Goal: Task Accomplishment & Management: Complete application form

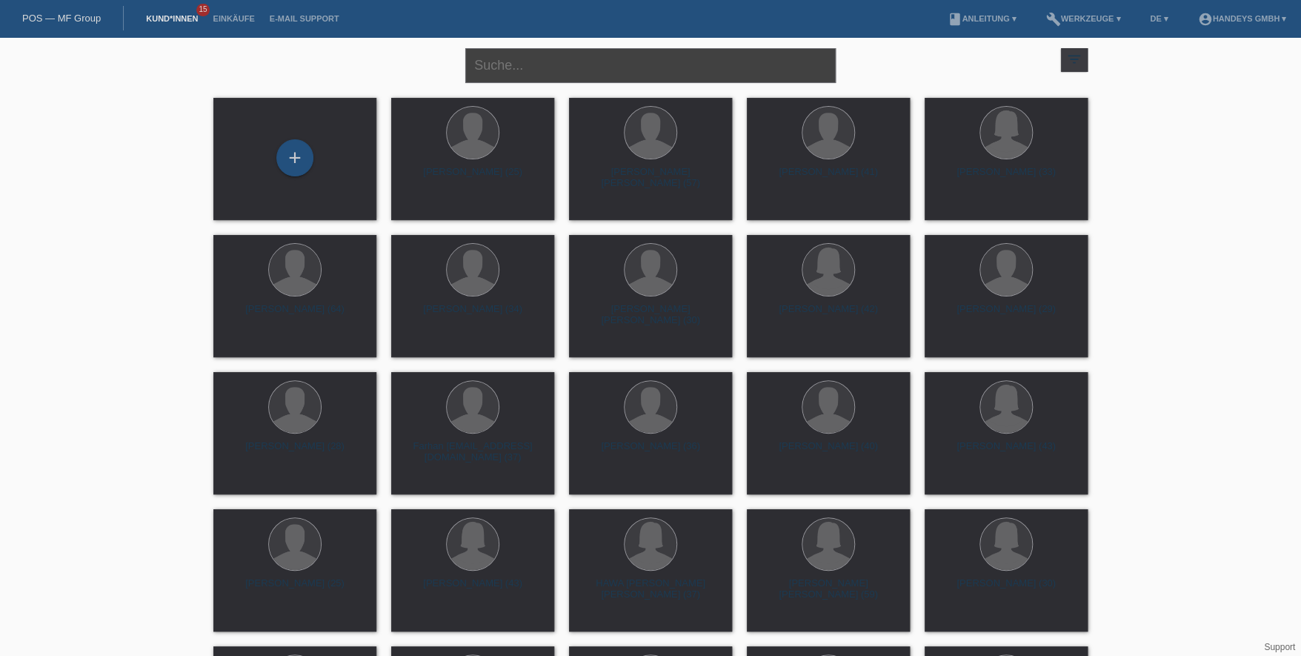
click at [524, 60] on input "text" at bounding box center [650, 65] width 370 height 35
drag, startPoint x: 555, startPoint y: 56, endPoint x: 283, endPoint y: 55, distance: 271.9
click at [283, 55] on div "SAID ABDI close filter_list view_module Alle Kund*innen anzeigen star Markierte…" at bounding box center [650, 63] width 889 height 53
type input "SAID"
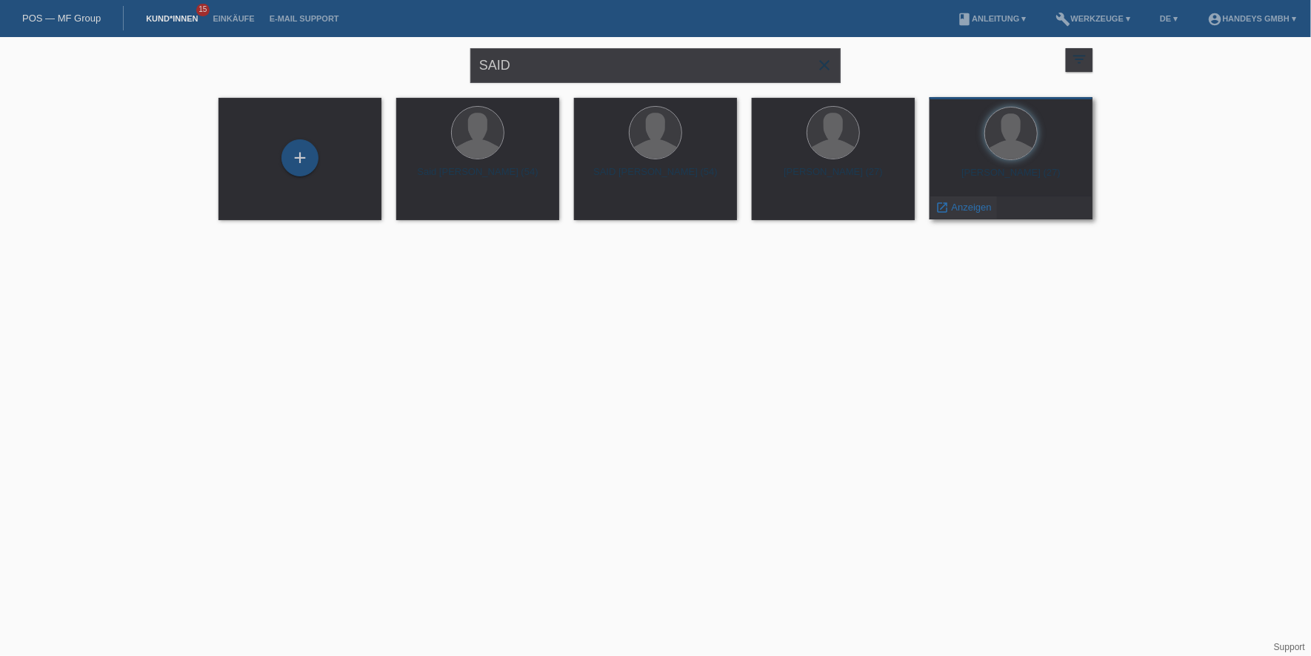
click at [965, 204] on span "Anzeigen" at bounding box center [972, 206] width 40 height 11
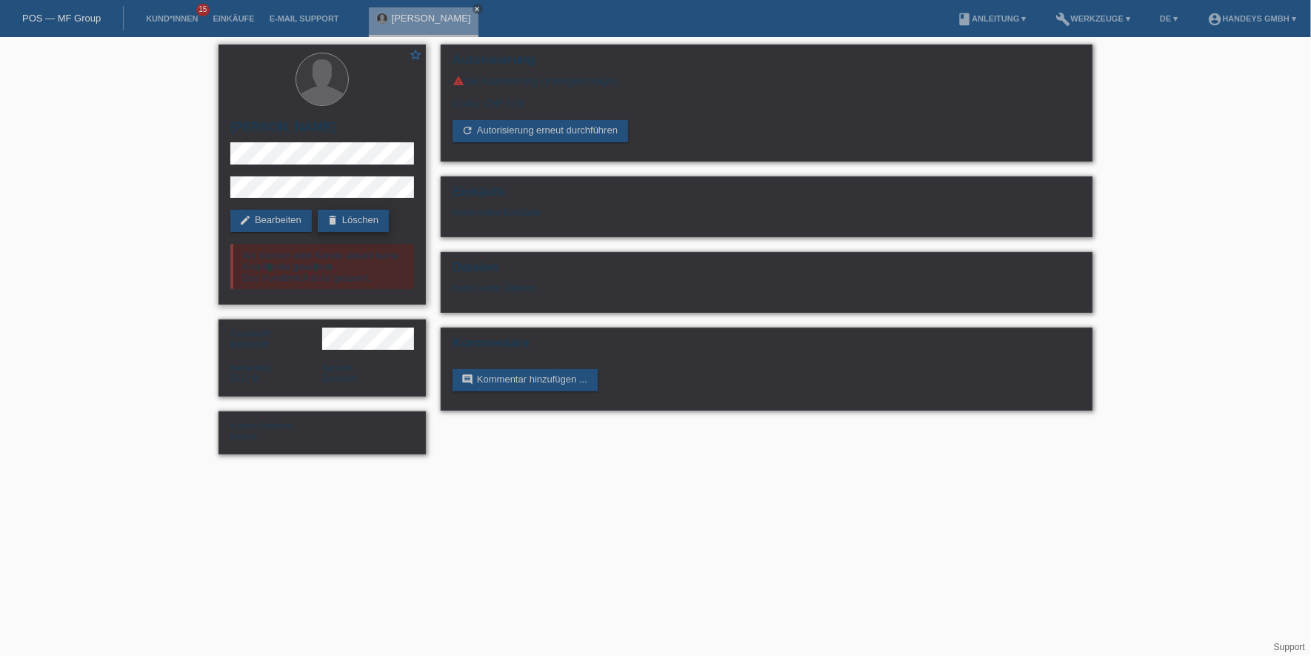
click at [353, 217] on link "delete Löschen" at bounding box center [353, 221] width 71 height 22
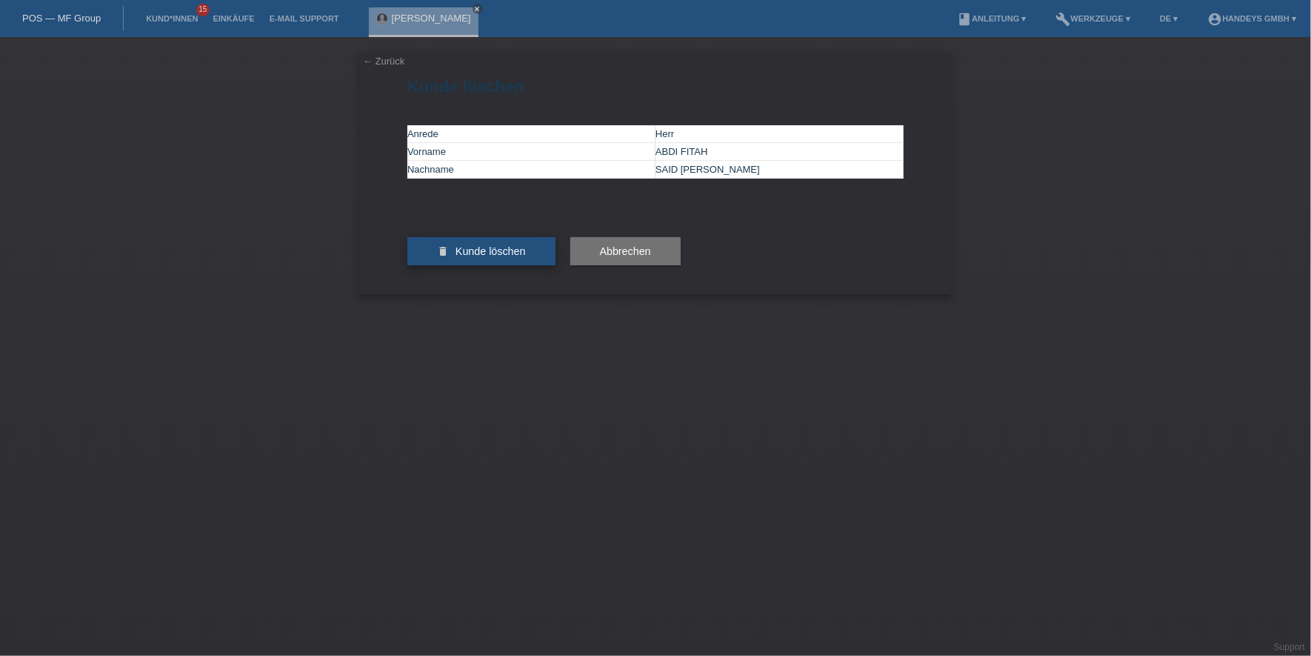
click at [526, 265] on button "delete Kunde löschen" at bounding box center [481, 251] width 148 height 28
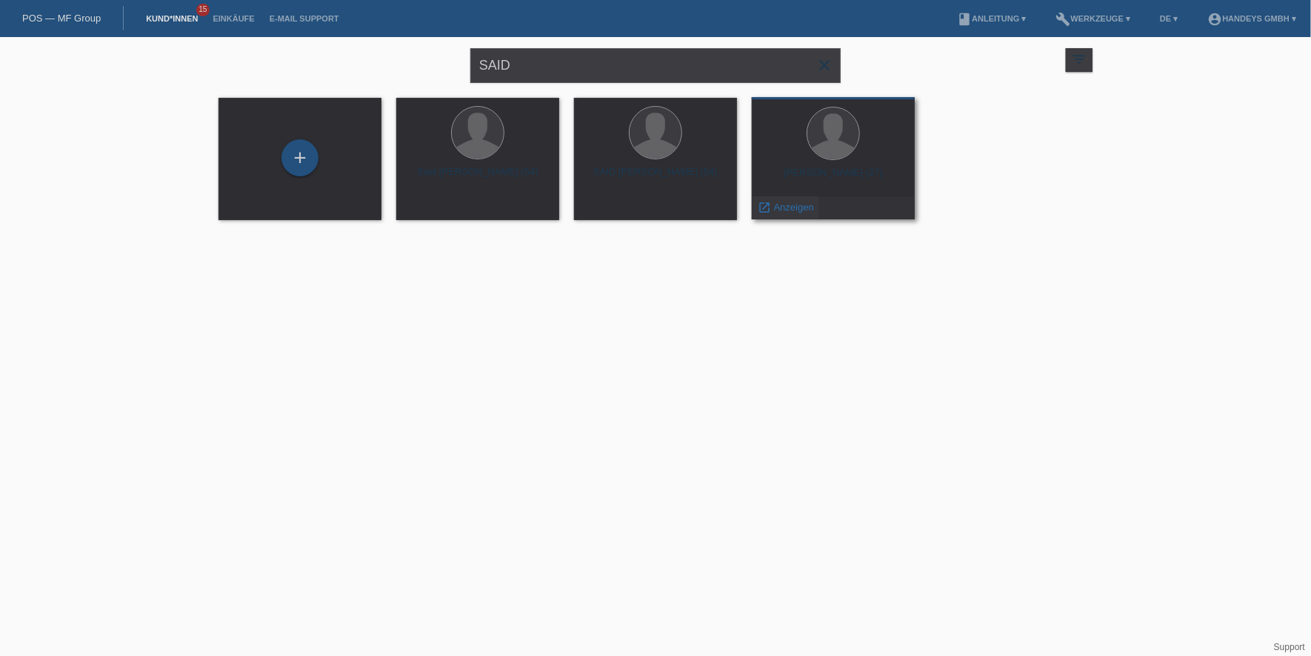
click at [790, 207] on span "Anzeigen" at bounding box center [794, 206] width 40 height 11
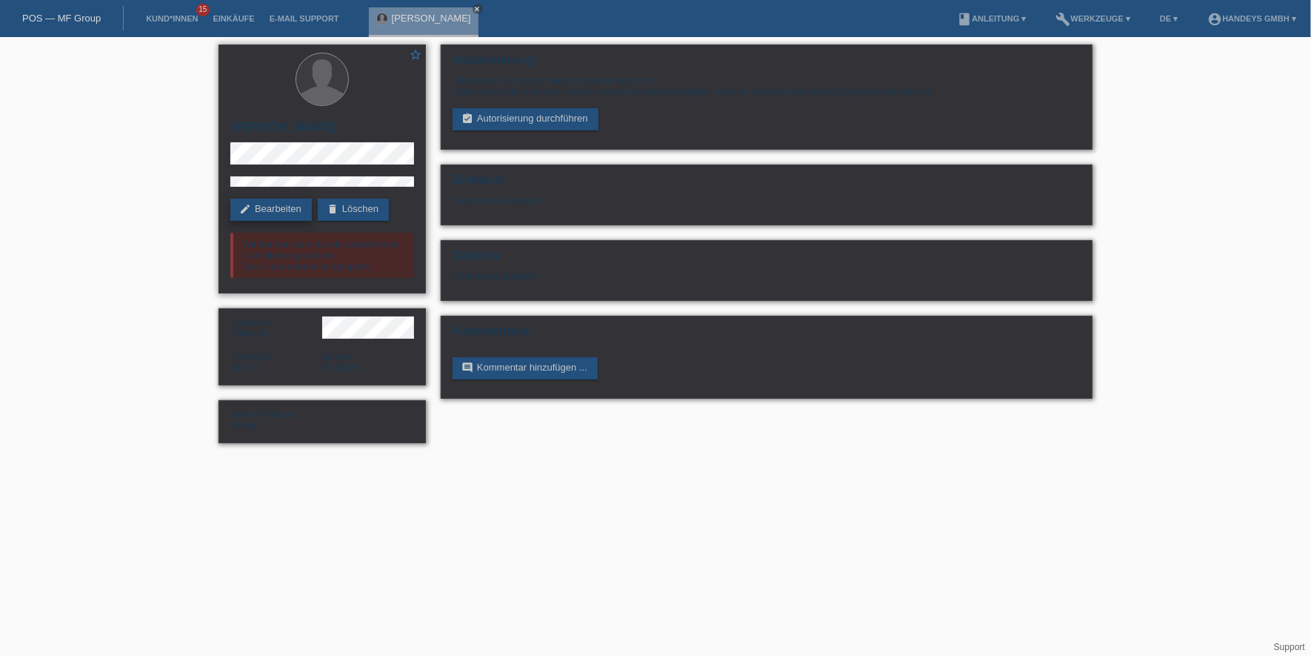
click at [242, 204] on icon "edit" at bounding box center [245, 209] width 12 height 12
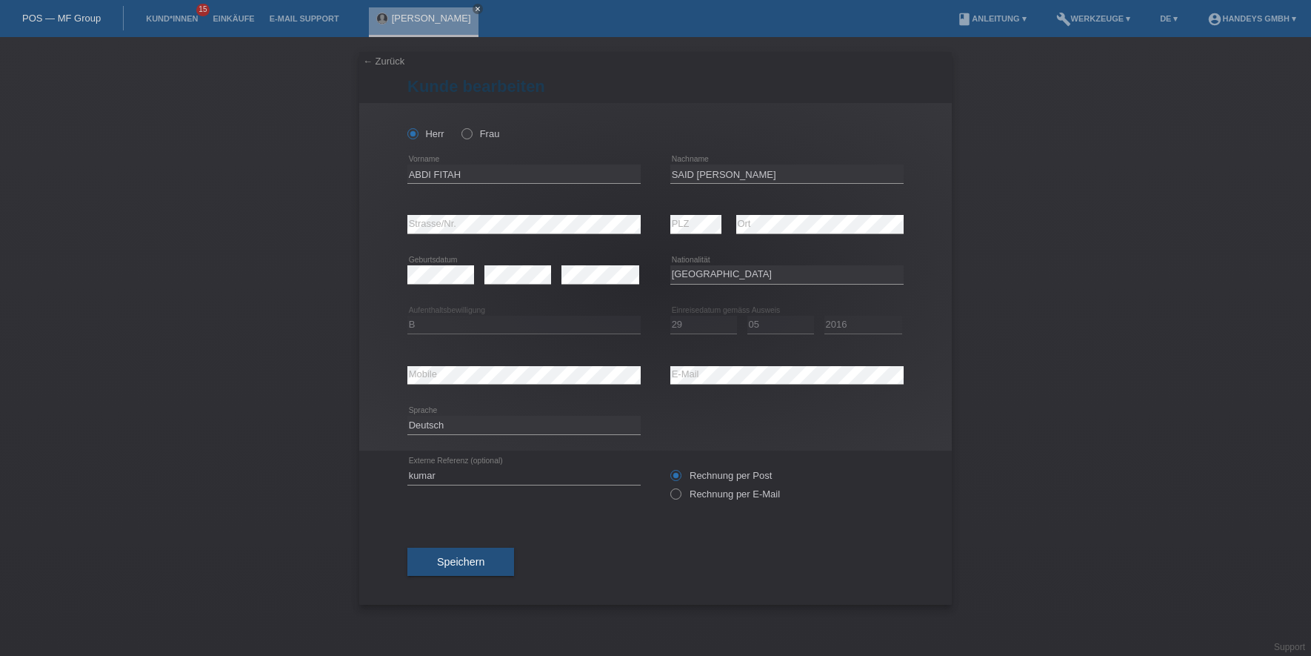
select select "SO"
select select "B"
select select "29"
select select "05"
select select "2016"
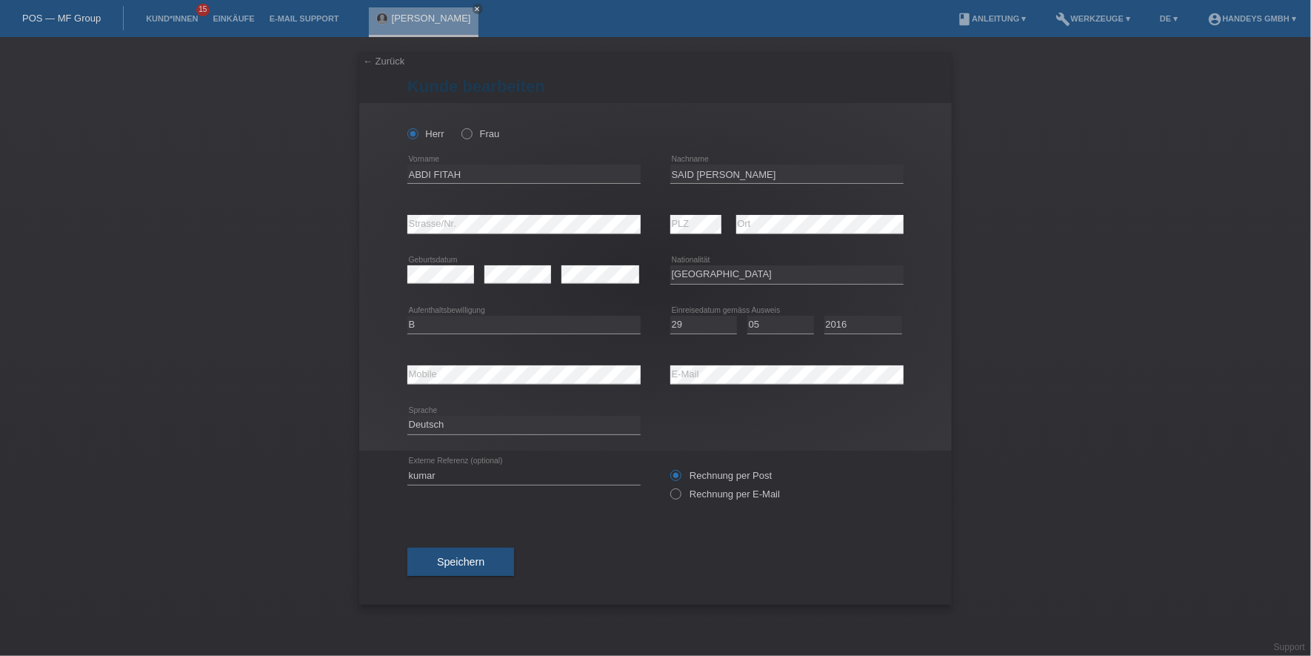
click at [216, 281] on div "← Zurück Kunde bearbeiten Herr [PERSON_NAME] FITAH error Vorname C" at bounding box center [655, 346] width 1311 height 619
click at [439, 547] on button "Speichern" at bounding box center [460, 561] width 107 height 28
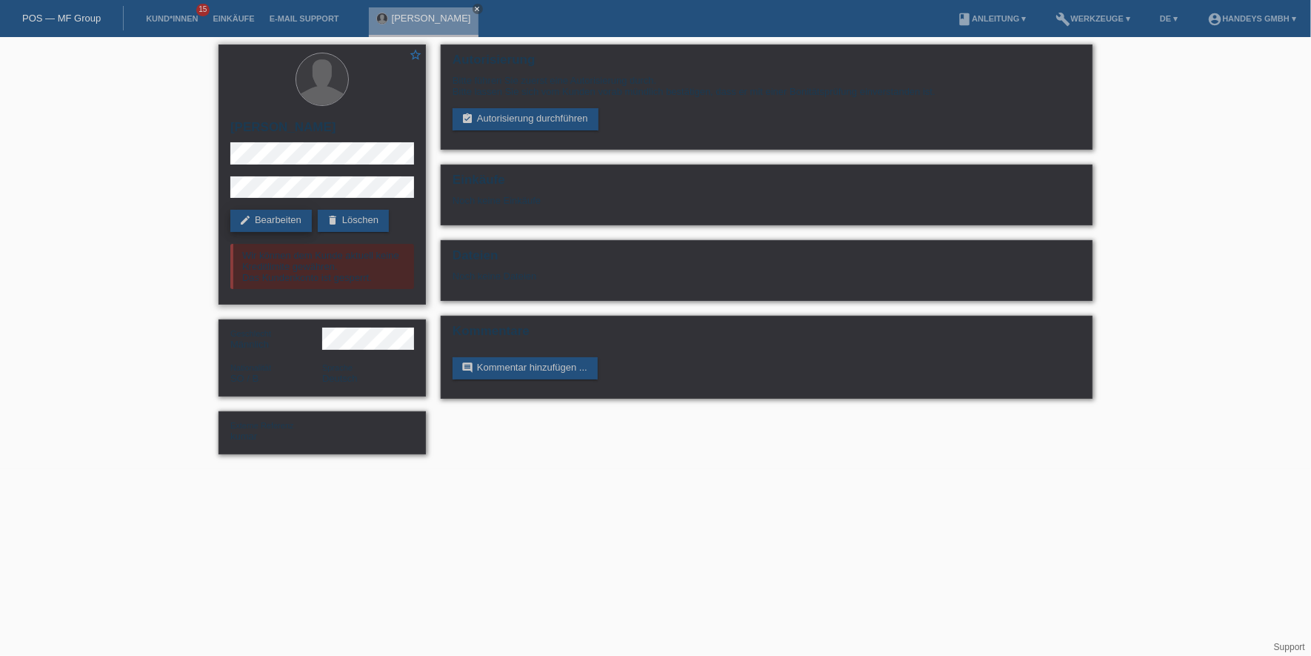
click at [277, 221] on link "edit Bearbeiten" at bounding box center [270, 221] width 81 height 22
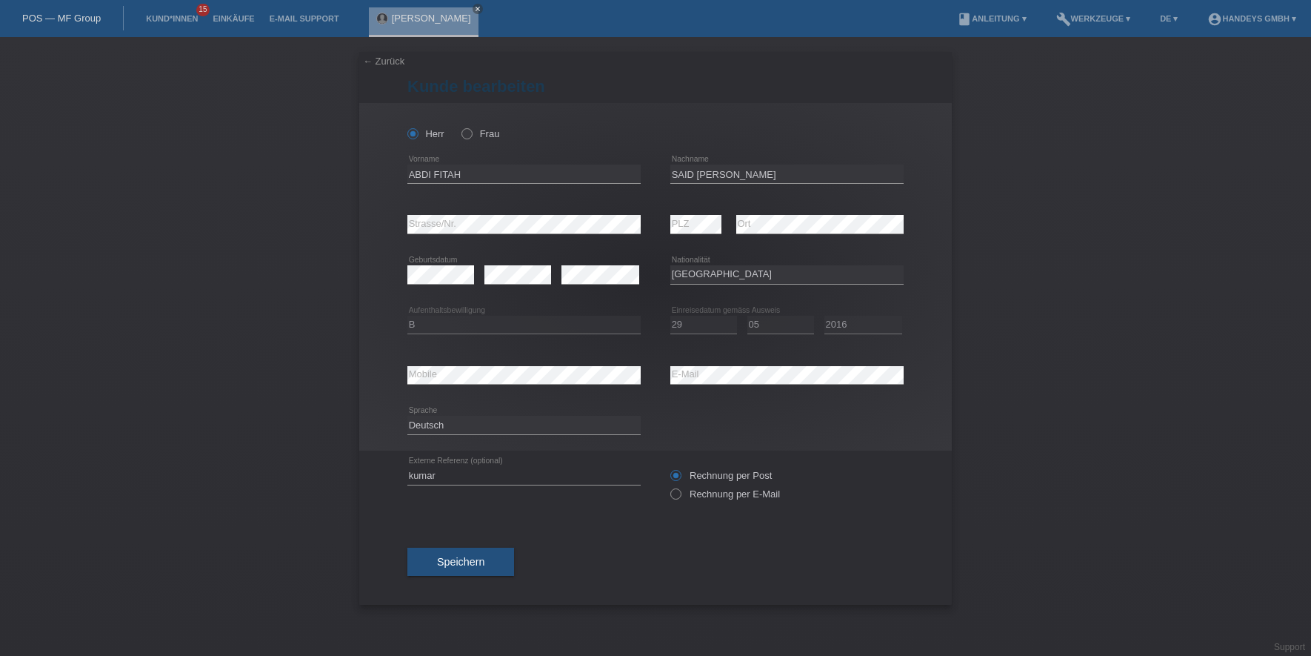
select select "SO"
select select "B"
select select "29"
select select "05"
select select "2016"
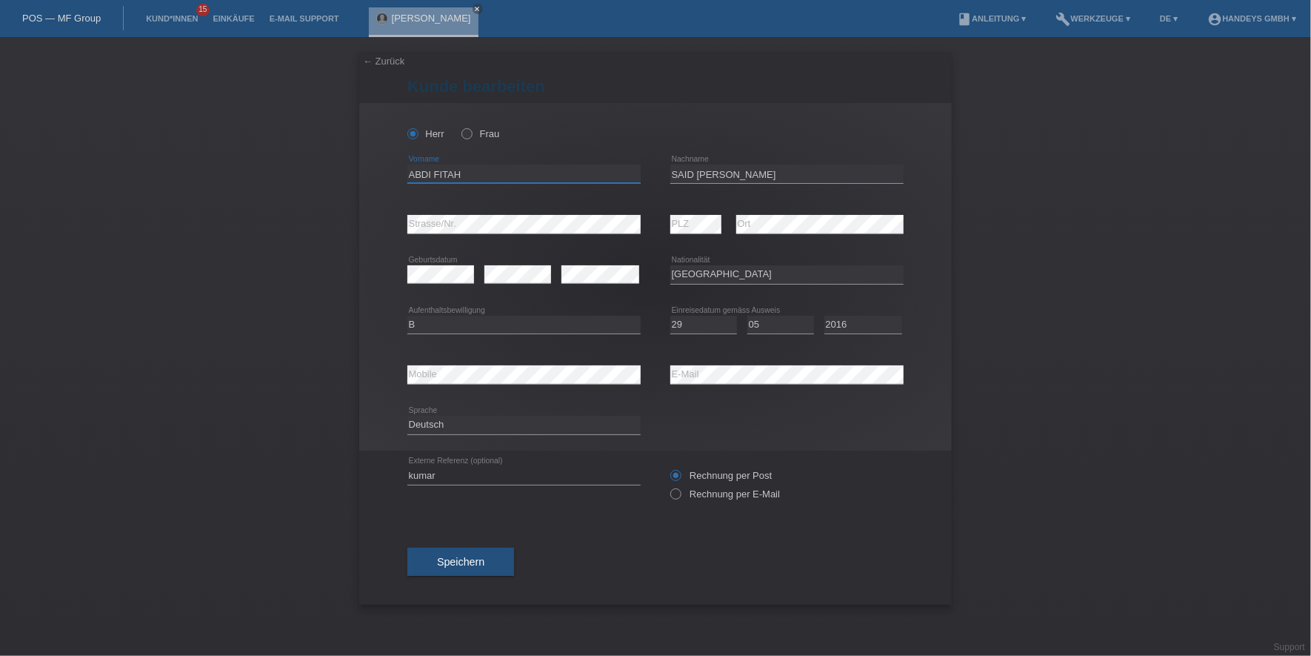
drag, startPoint x: 485, startPoint y: 178, endPoint x: 398, endPoint y: 170, distance: 87.8
click at [399, 170] on div "Herr Frau ABDI FITAH error Vorname C" at bounding box center [655, 276] width 593 height 347
drag, startPoint x: 761, startPoint y: 173, endPoint x: 636, endPoint y: 173, distance: 125.2
click at [636, 173] on div "ABDI FITAH error Vorname SAID SHARIF error Nachname" at bounding box center [655, 174] width 496 height 50
click at [657, 366] on div "error Mobile error E-Mail" at bounding box center [655, 375] width 496 height 50
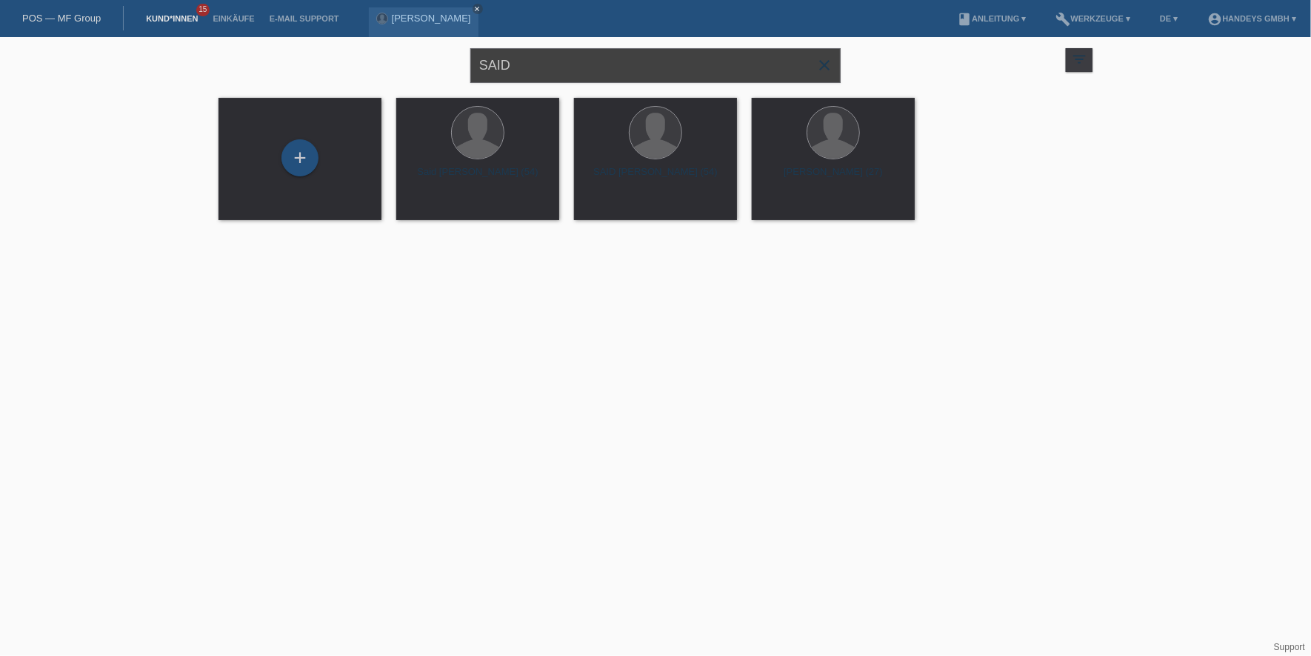
drag, startPoint x: 597, startPoint y: 72, endPoint x: -451, endPoint y: 136, distance: 1050.1
click at [0, 136] on html "POS — MF Group Kund*innen 15 Einkäufe E-Mail Support ABDI FITAH SAID SHARIF clo…" at bounding box center [655, 119] width 1311 height 239
click at [584, 56] on input "SAID" at bounding box center [655, 65] width 370 height 35
drag, startPoint x: 566, startPoint y: 61, endPoint x: 455, endPoint y: 59, distance: 111.1
click at [455, 59] on div "SAID close filter_list view_module Alle Kund*innen anzeigen star Markierte Kund…" at bounding box center [655, 63] width 889 height 53
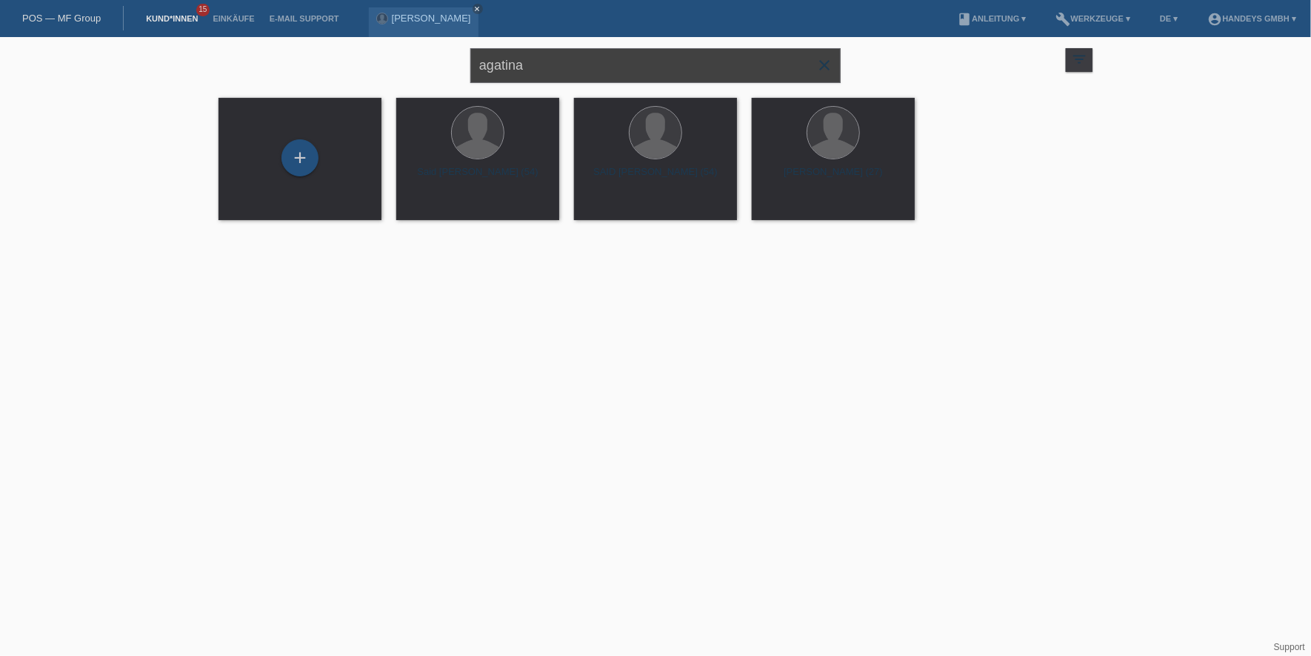
type input "agatina"
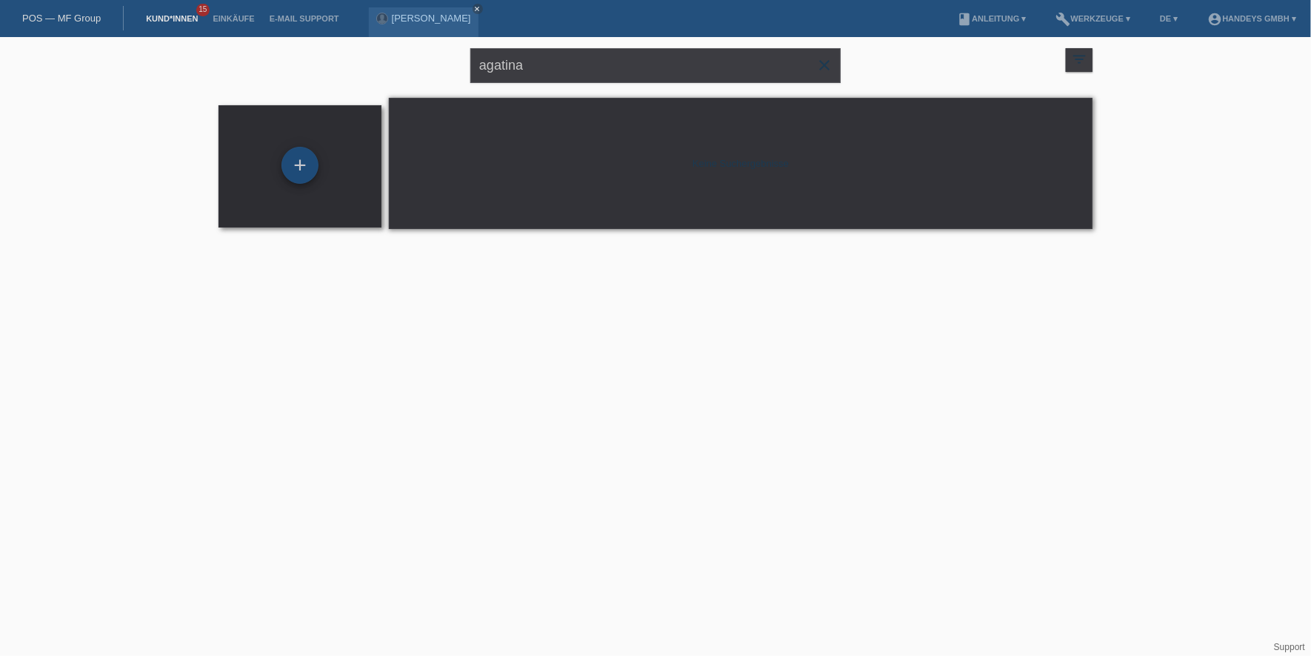
click at [311, 168] on div "+" at bounding box center [299, 165] width 37 height 37
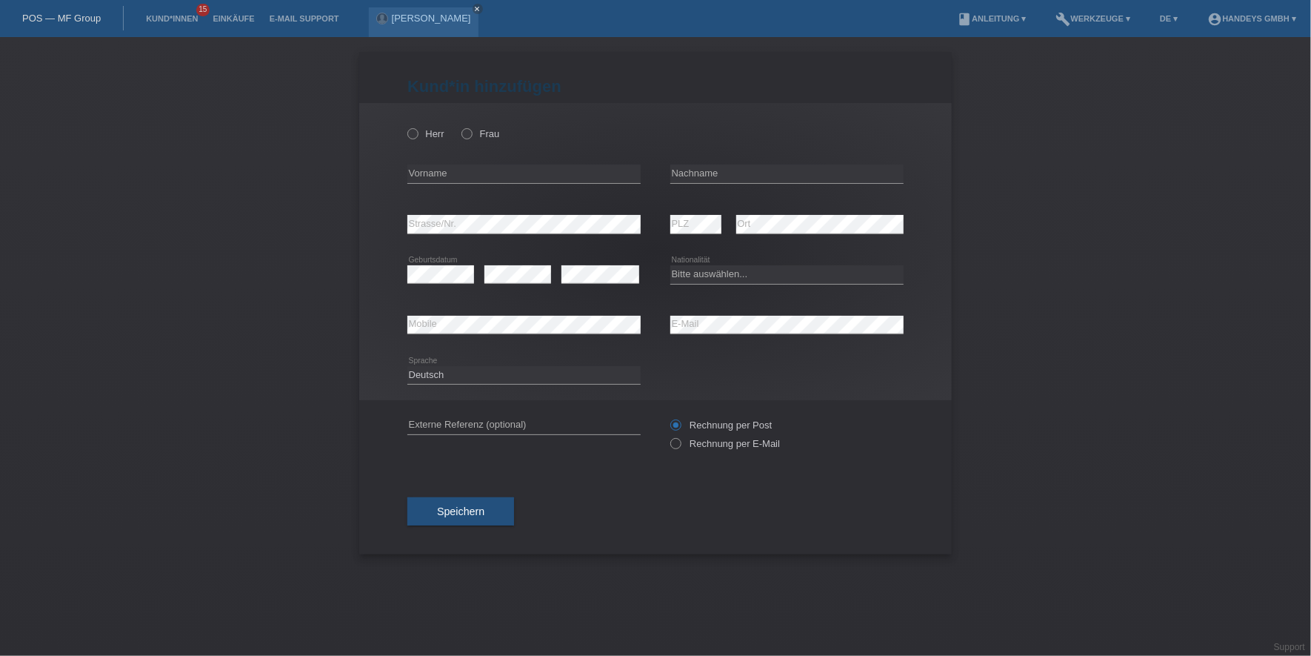
click at [460, 136] on div "Herr Frau" at bounding box center [523, 134] width 233 height 30
click at [473, 136] on label "Frau" at bounding box center [481, 133] width 38 height 11
click at [471, 136] on input "Frau" at bounding box center [467, 133] width 10 height 10
radio input "true"
click at [517, 168] on input "text" at bounding box center [523, 173] width 233 height 19
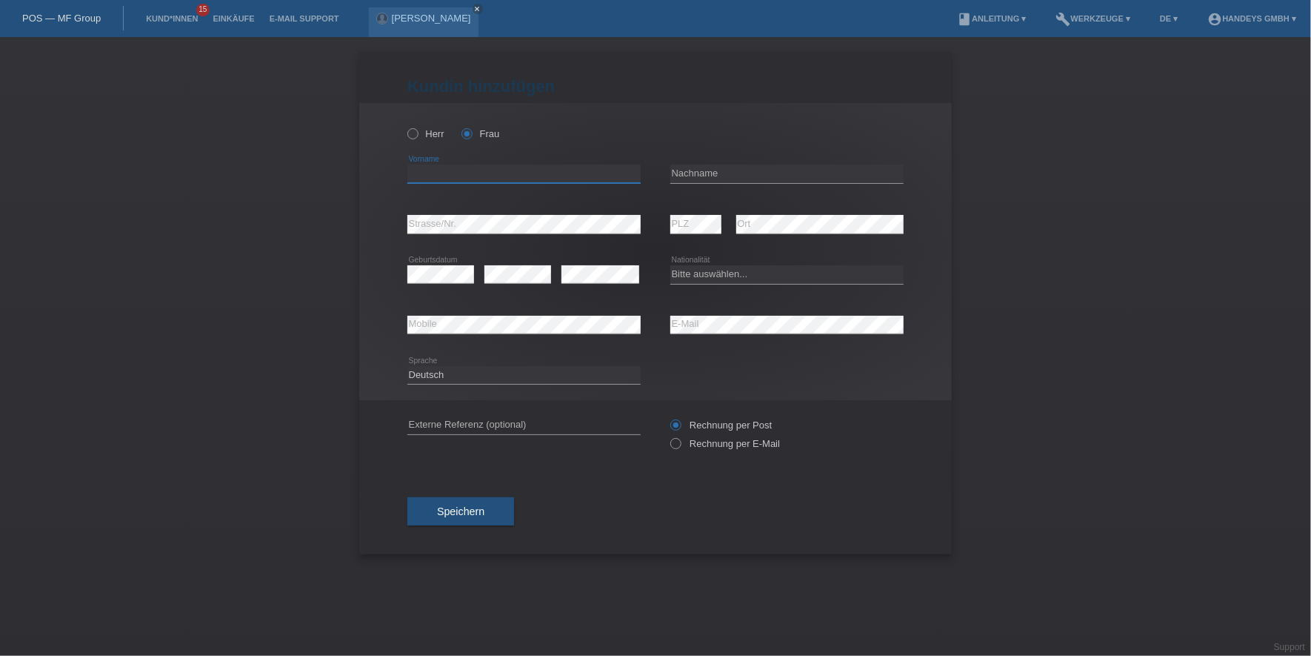
paste input "Agatina"
type input "Agatina"
click at [693, 166] on input "text" at bounding box center [786, 173] width 233 height 19
paste input "[PERSON_NAME]"
type input "[PERSON_NAME]"
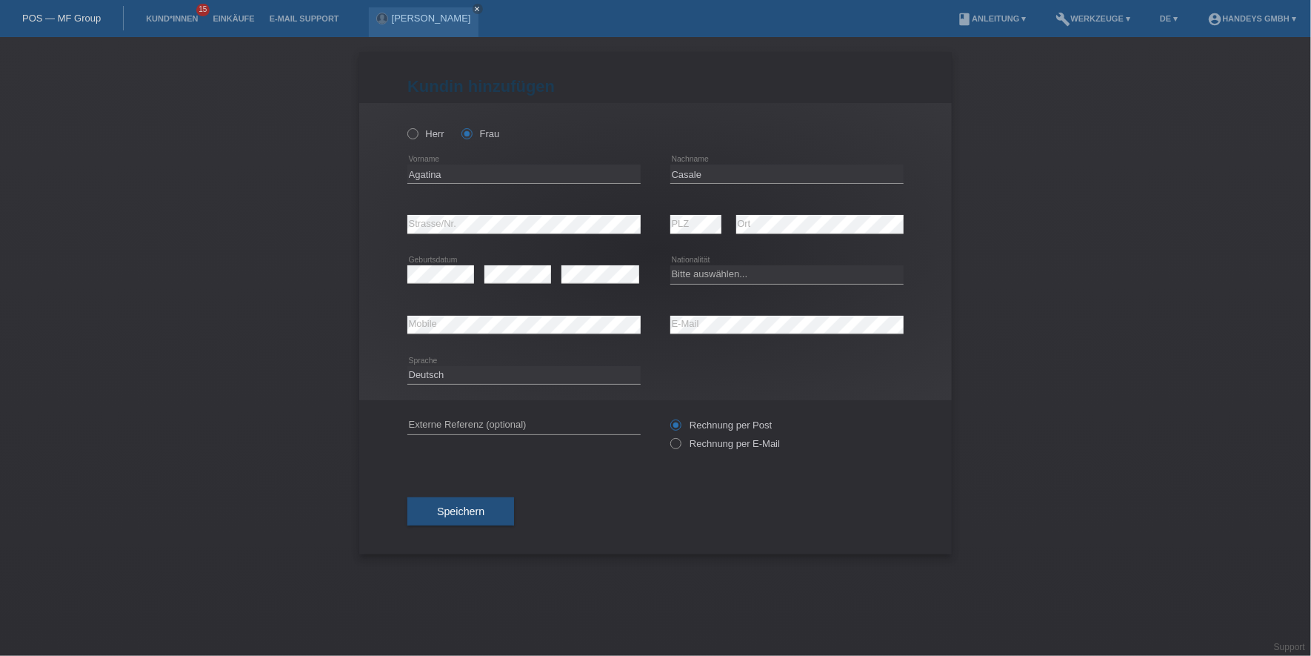
click at [493, 213] on div "error Strasse/Nr." at bounding box center [523, 224] width 233 height 50
select select "IT"
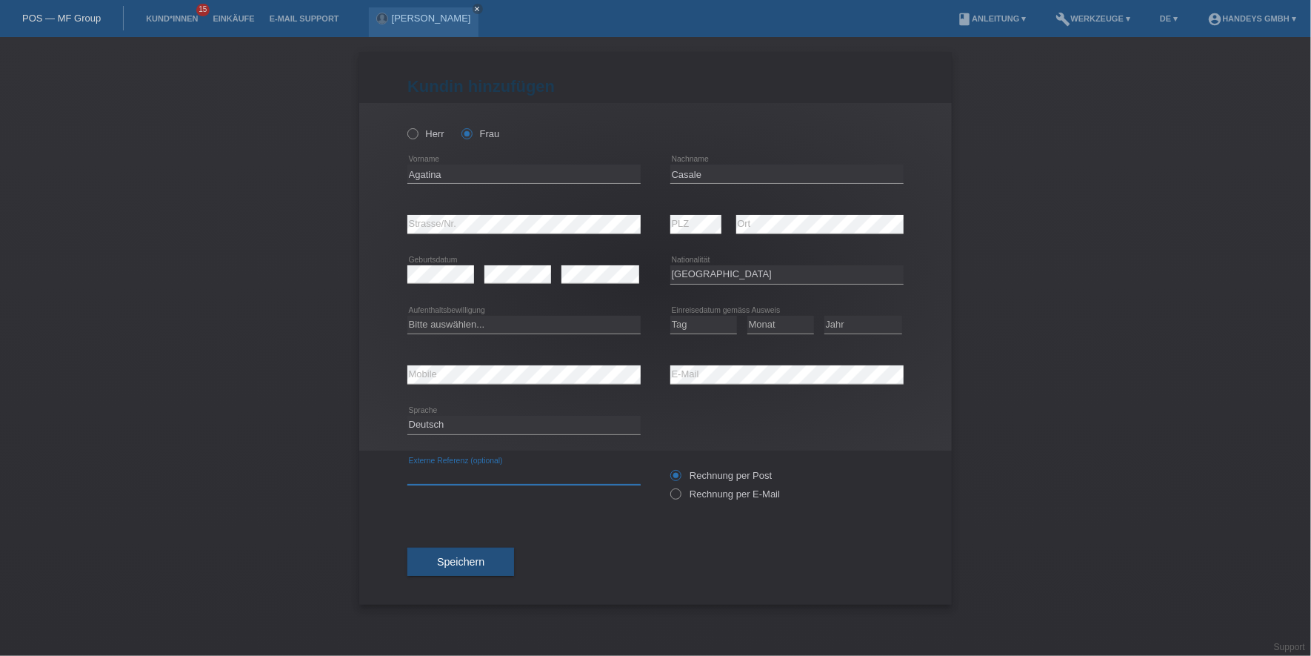
click at [422, 480] on input "text" at bounding box center [523, 475] width 233 height 19
type input "DERYA"
click at [459, 325] on select "Bitte auswählen... C B B - Flüchtlingsstatus Andere" at bounding box center [523, 325] width 233 height 18
select select "C"
click at [407, 316] on select "Bitte auswählen... C B B - Flüchtlingsstatus Andere" at bounding box center [523, 325] width 233 height 18
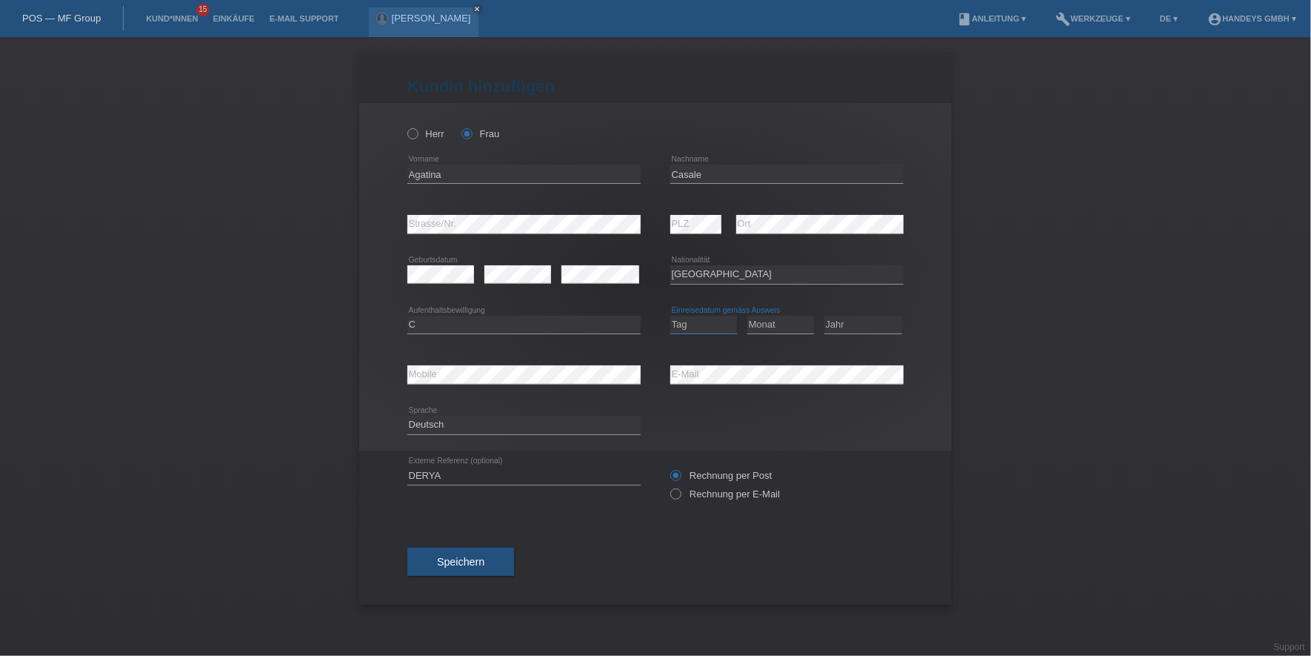
click at [702, 317] on select "Tag 01 02 03 04 05 06 07 08 09 10 11" at bounding box center [703, 325] width 67 height 18
select select "16"
click at [670, 316] on select "Tag 01 02 03 04 05 06 07 08 09 10 11" at bounding box center [703, 325] width 67 height 18
select select "05"
select select "1970"
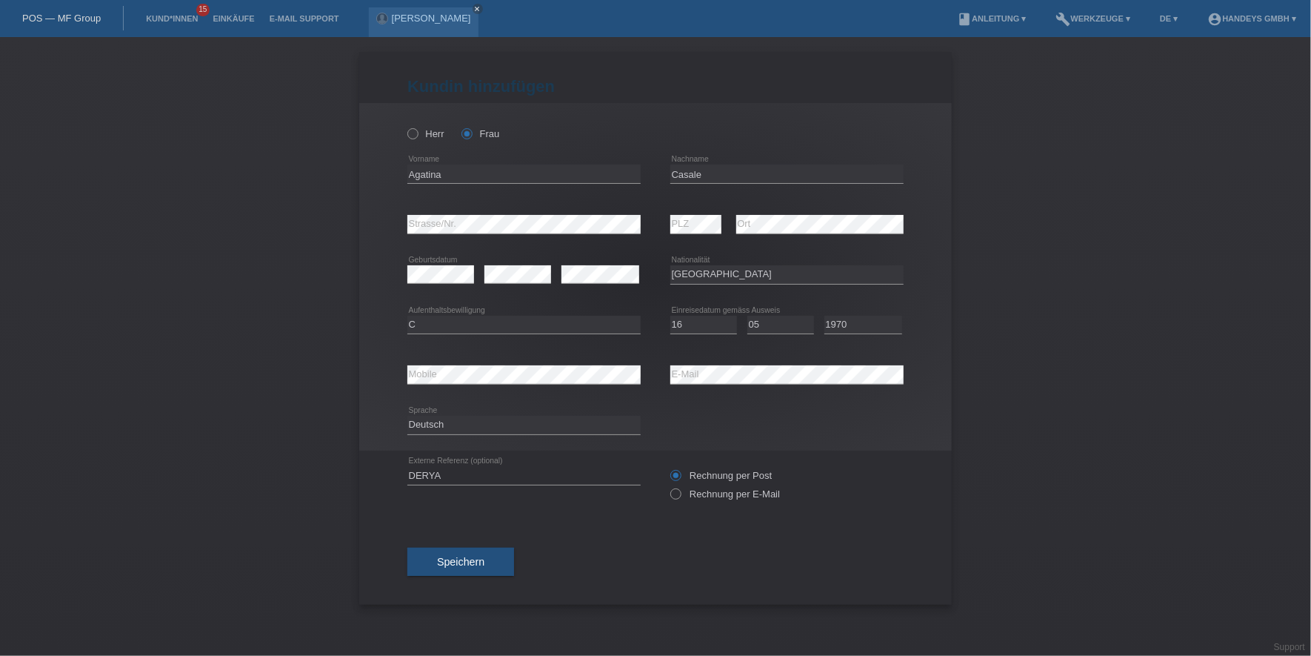
click at [710, 506] on div "Rechnung per Post Rechnung per E-Mail" at bounding box center [786, 484] width 233 height 68
click at [721, 500] on div "Rechnung per Post Rechnung per E-Mail" at bounding box center [786, 484] width 233 height 37
click at [682, 488] on label "Rechnung per E-Mail" at bounding box center [725, 493] width 110 height 11
click at [680, 488] on input "Rechnung per E-Mail" at bounding box center [675, 497] width 10 height 19
radio input "true"
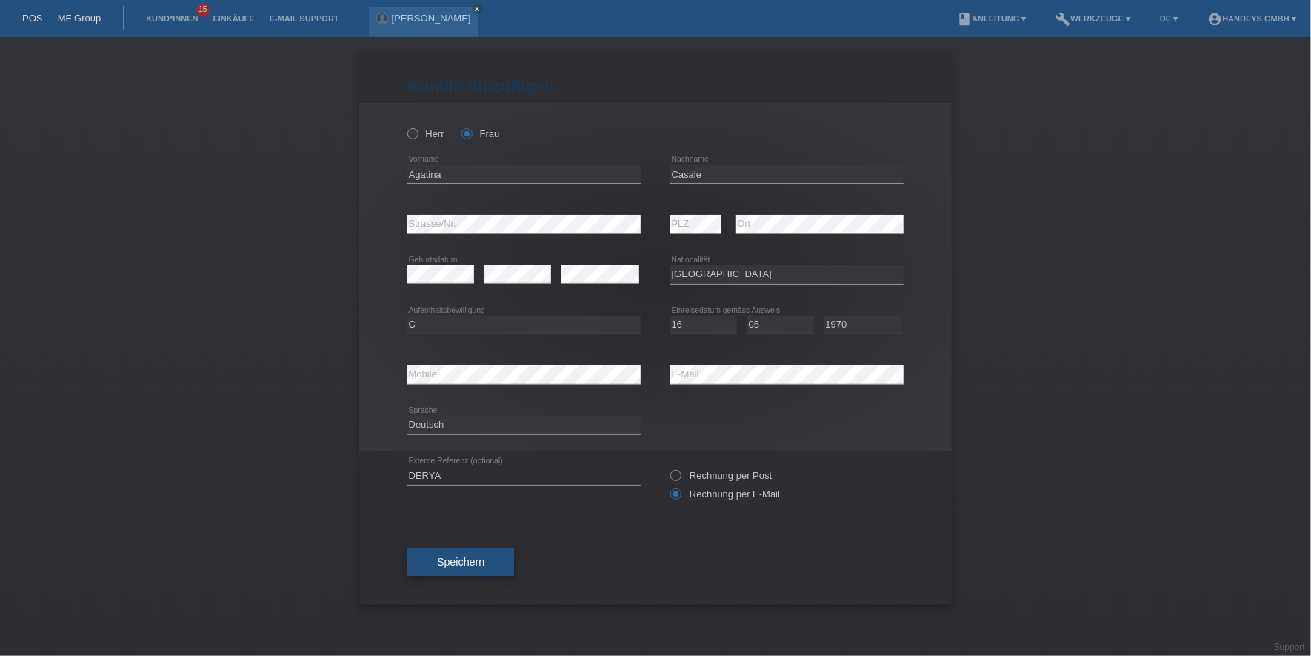
click at [460, 560] on span "Speichern" at bounding box center [460, 562] width 47 height 12
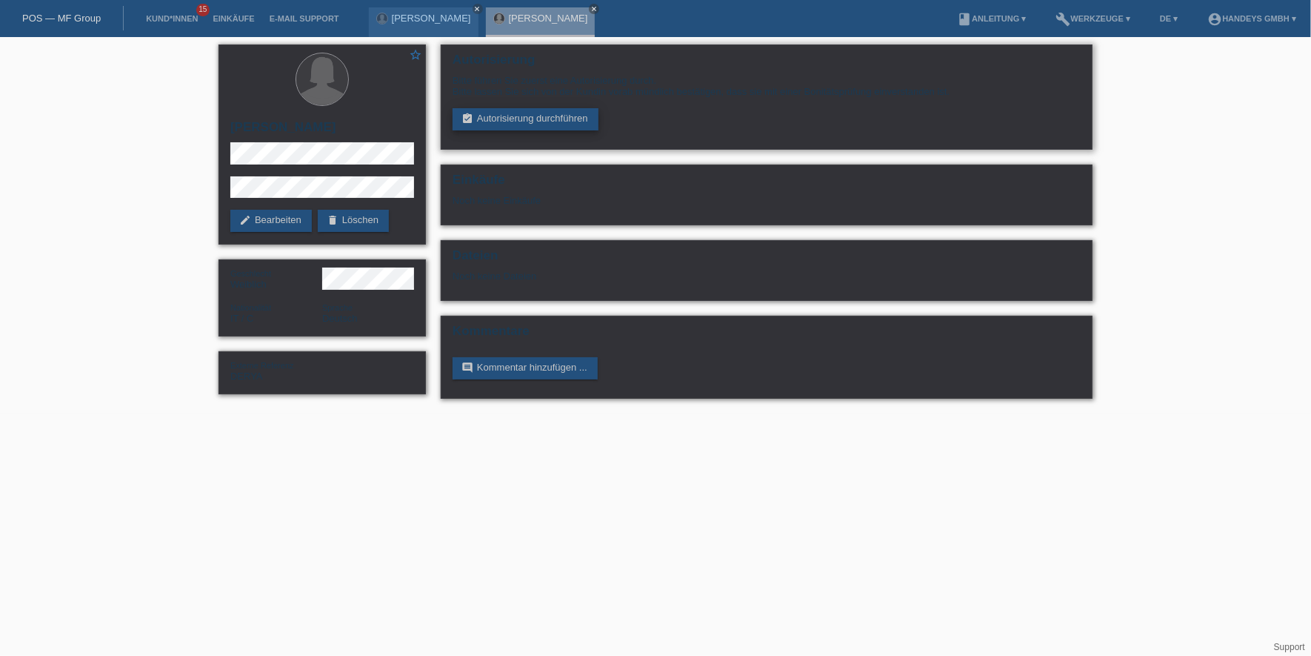
click at [515, 115] on link "assignment_turned_in Autorisierung durchführen" at bounding box center [526, 119] width 146 height 22
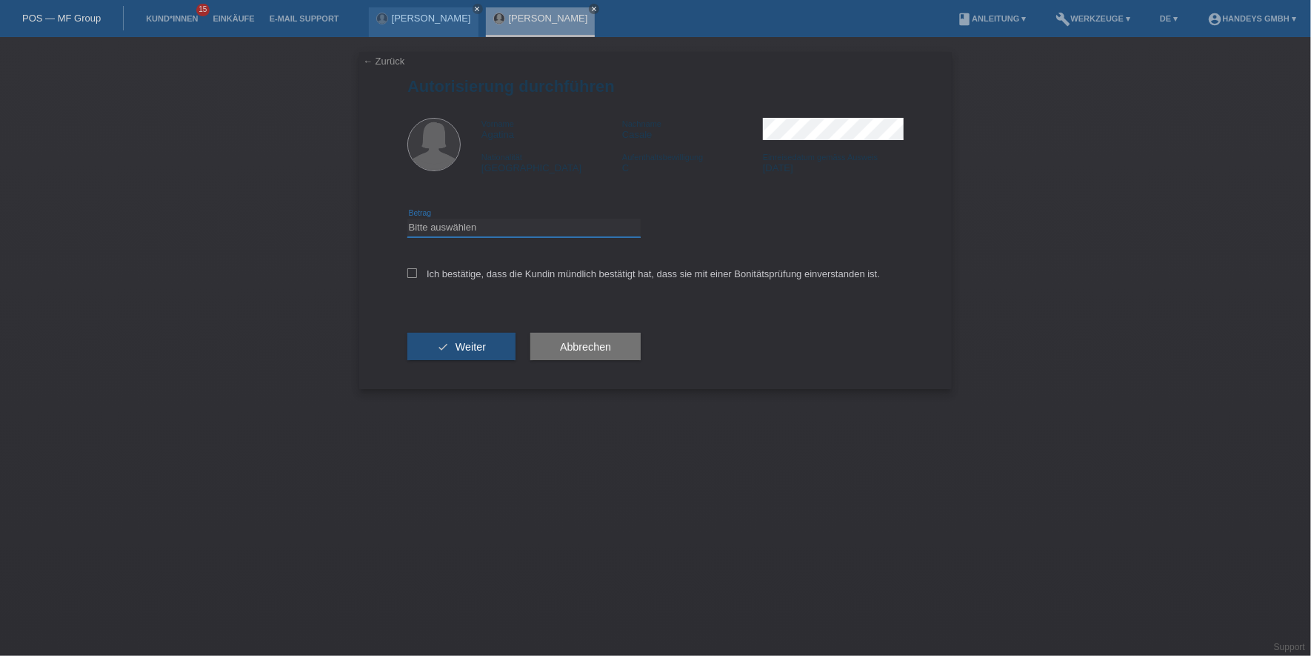
click at [555, 226] on select "Bitte auswählen CHF 1.00 - CHF 499.00 CHF 500.00 - CHF 1'999.00 CHF 2'000.00 - …" at bounding box center [523, 228] width 233 height 18
select select "3"
click at [407, 219] on select "Bitte auswählen CHF 1.00 - CHF 499.00 CHF 500.00 - CHF 1'999.00 CHF 2'000.00 - …" at bounding box center [523, 228] width 233 height 18
click at [452, 276] on label "Ich bestätige, dass die Kundin mündlich bestätigt hat, dass sie mit einer Bonit…" at bounding box center [643, 273] width 473 height 11
click at [417, 276] on input "Ich bestätige, dass die Kundin mündlich bestätigt hat, dass sie mit einer Bonit…" at bounding box center [412, 273] width 10 height 10
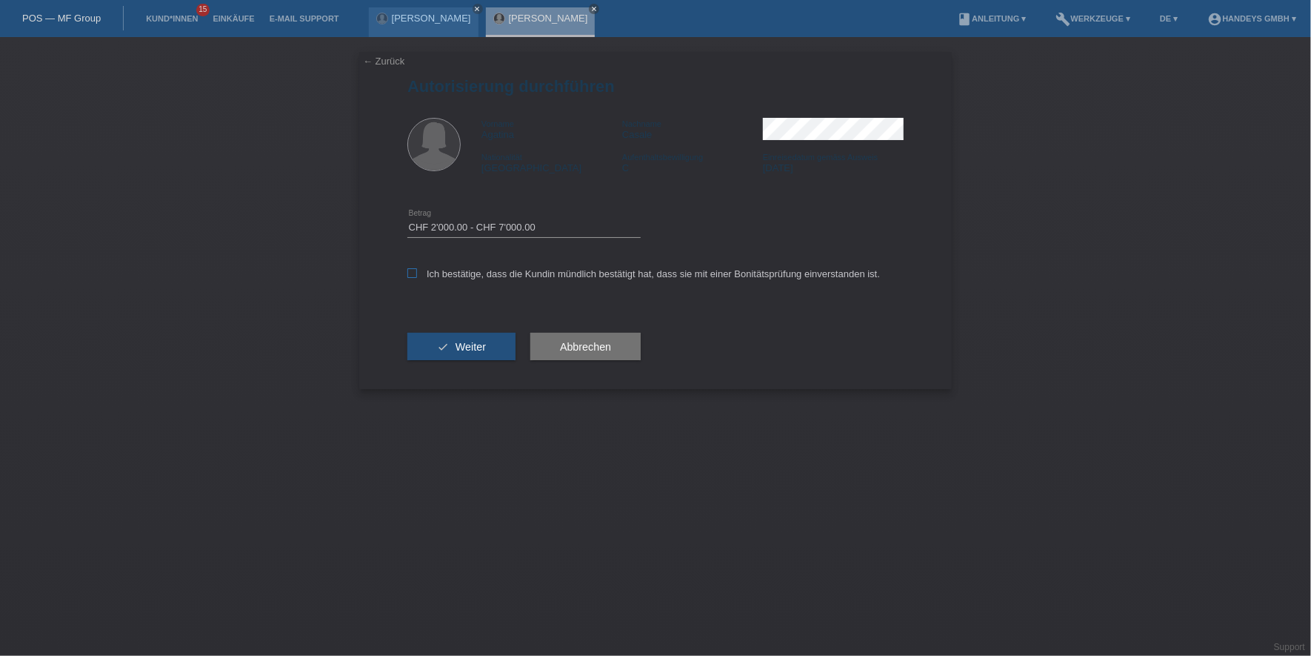
checkbox input "true"
click at [448, 356] on button "check Weiter" at bounding box center [461, 347] width 108 height 28
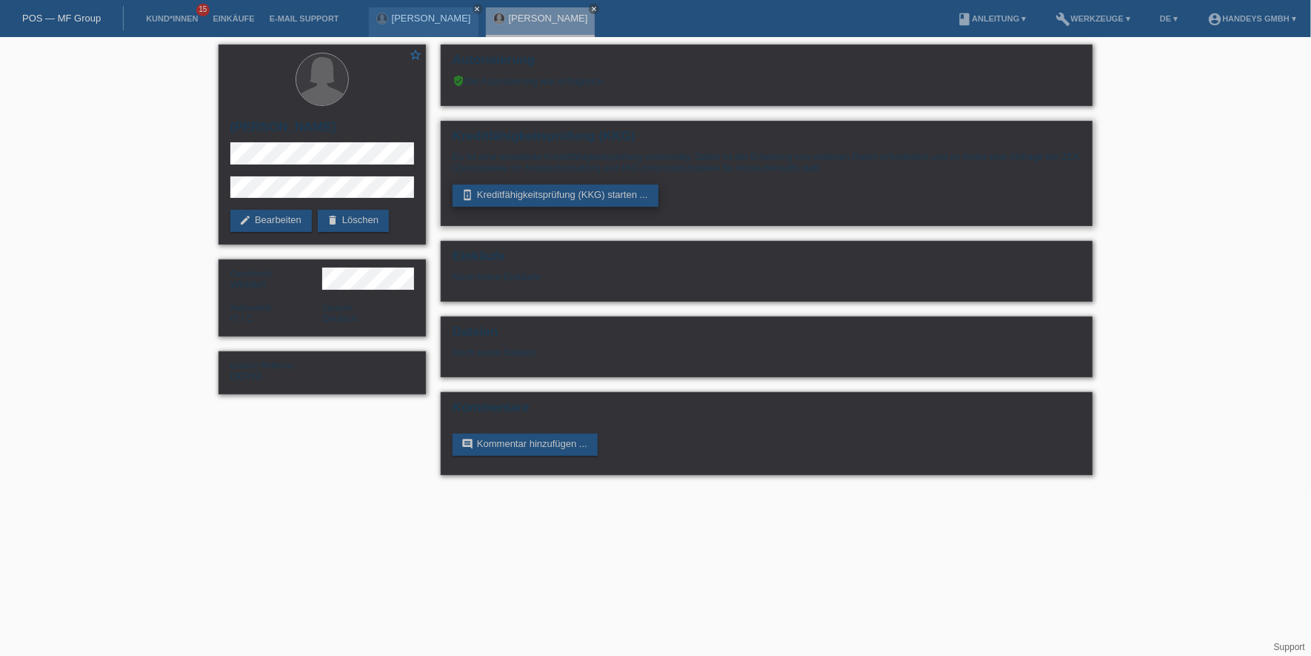
click at [617, 187] on link "perm_device_information Kreditfähigkeitsprüfung (KKG) starten ..." at bounding box center [556, 195] width 206 height 22
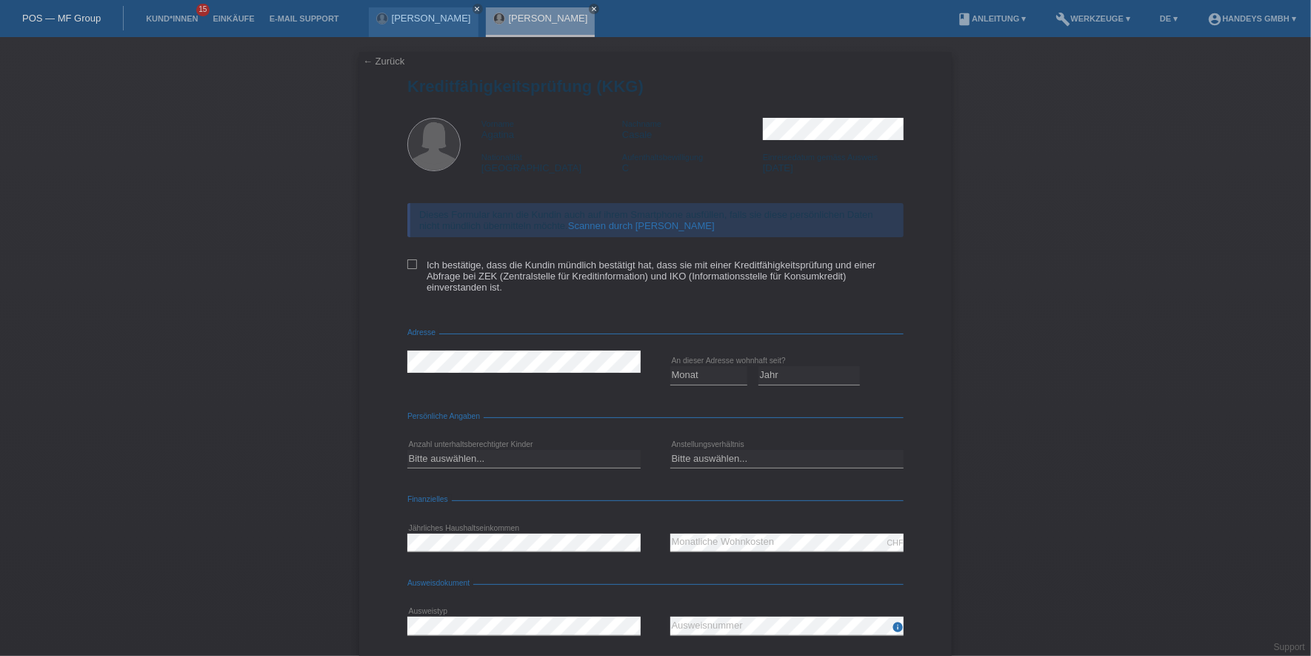
click at [603, 230] on link "Scannen durch [PERSON_NAME]" at bounding box center [641, 225] width 147 height 11
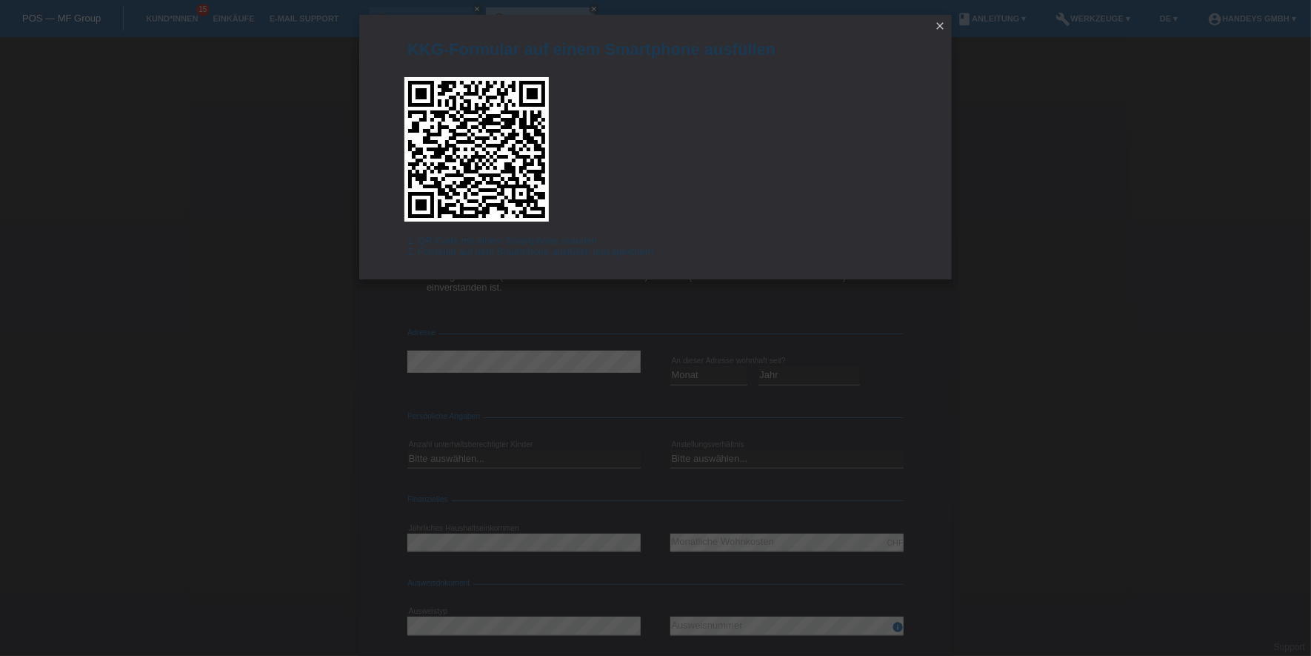
click at [937, 26] on icon "close" at bounding box center [940, 26] width 12 height 12
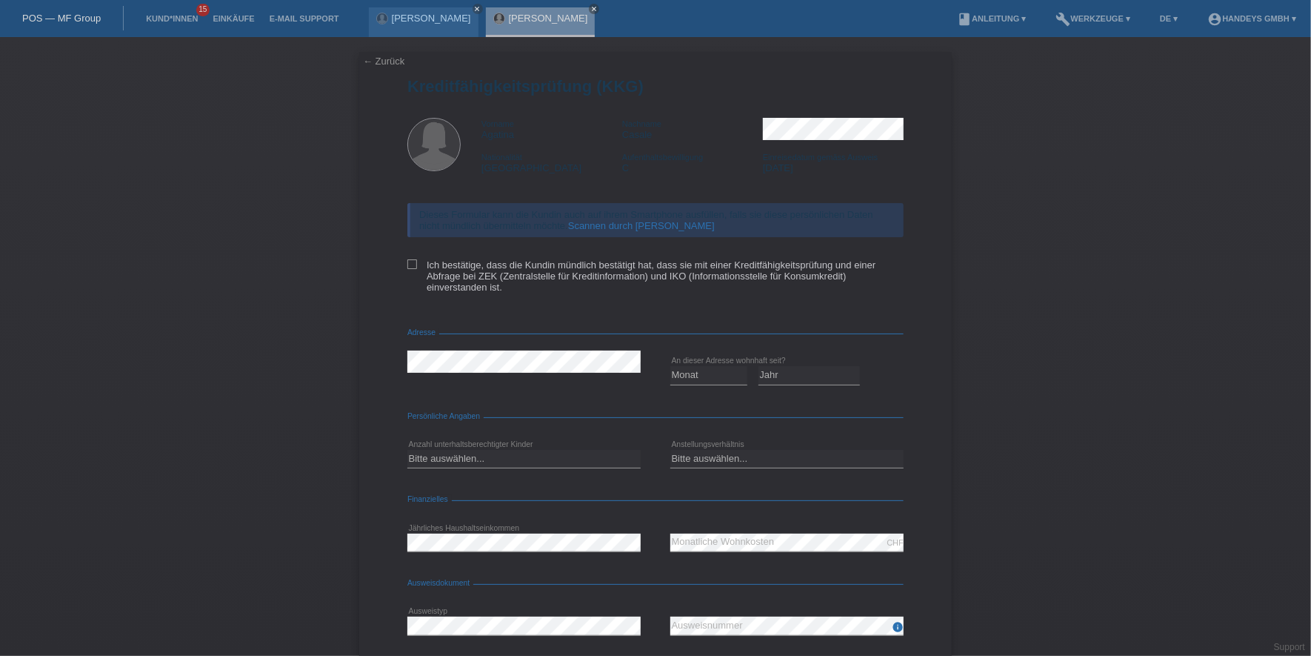
click at [375, 60] on link "← Zurück" at bounding box center [383, 61] width 41 height 11
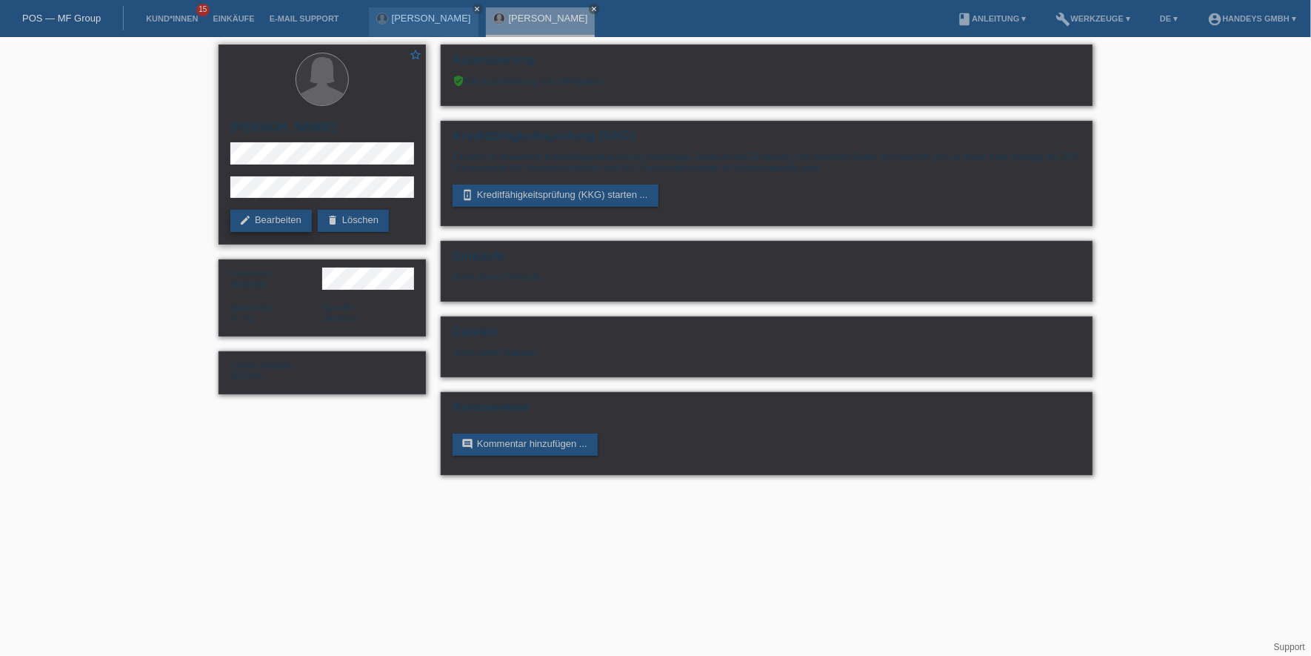
click at [282, 224] on link "edit Bearbeiten" at bounding box center [270, 221] width 81 height 22
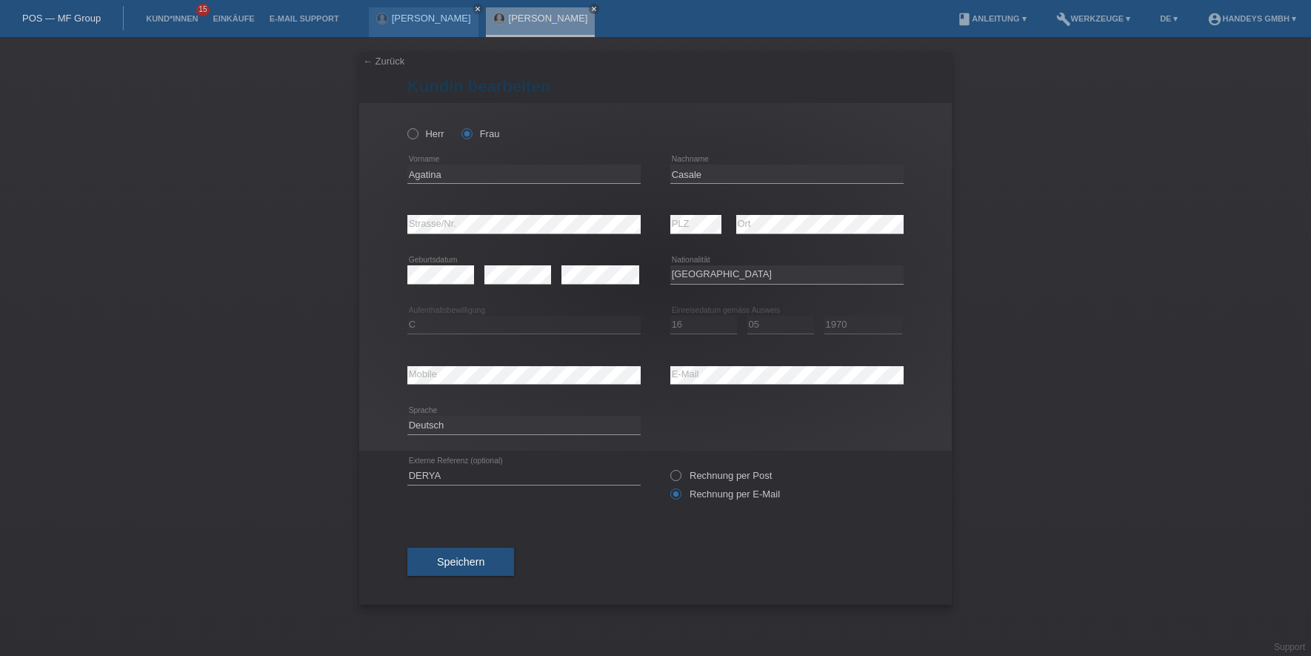
select select "IT"
select select "C"
select select "16"
select select "05"
select select "1970"
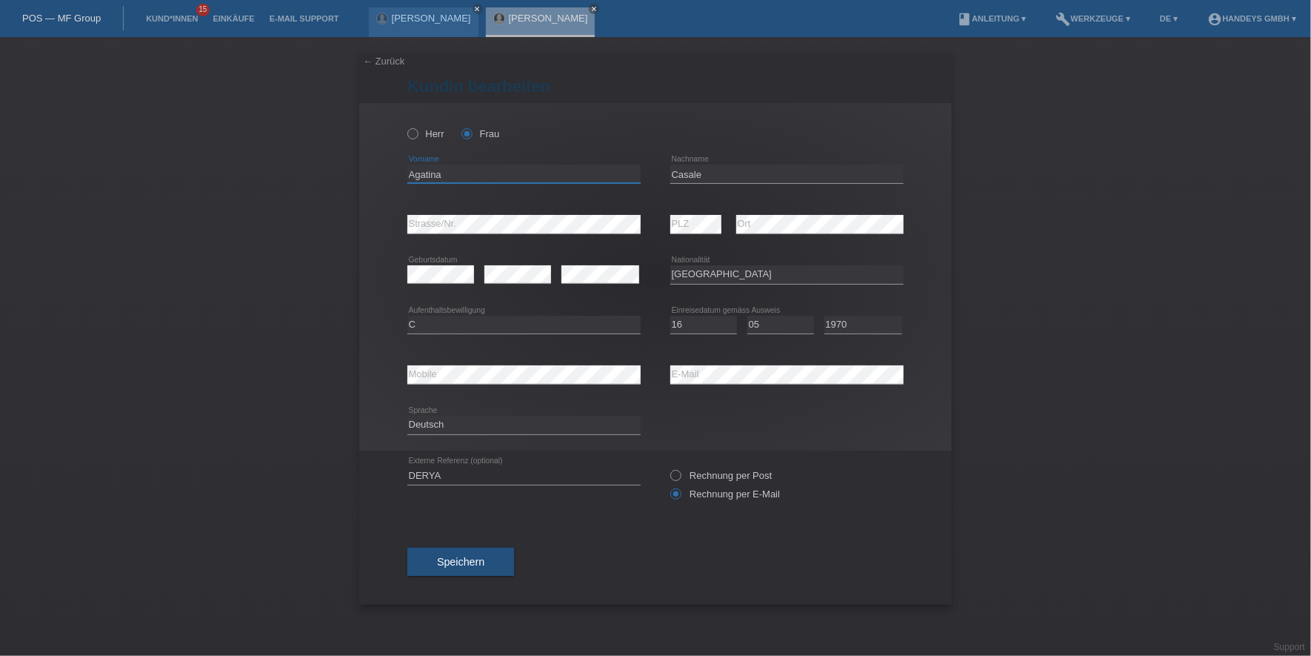
click at [429, 168] on input "Agatina" at bounding box center [523, 173] width 233 height 19
click at [676, 176] on input "Casale" at bounding box center [786, 173] width 233 height 19
click at [419, 179] on input "Agatina" at bounding box center [523, 173] width 233 height 19
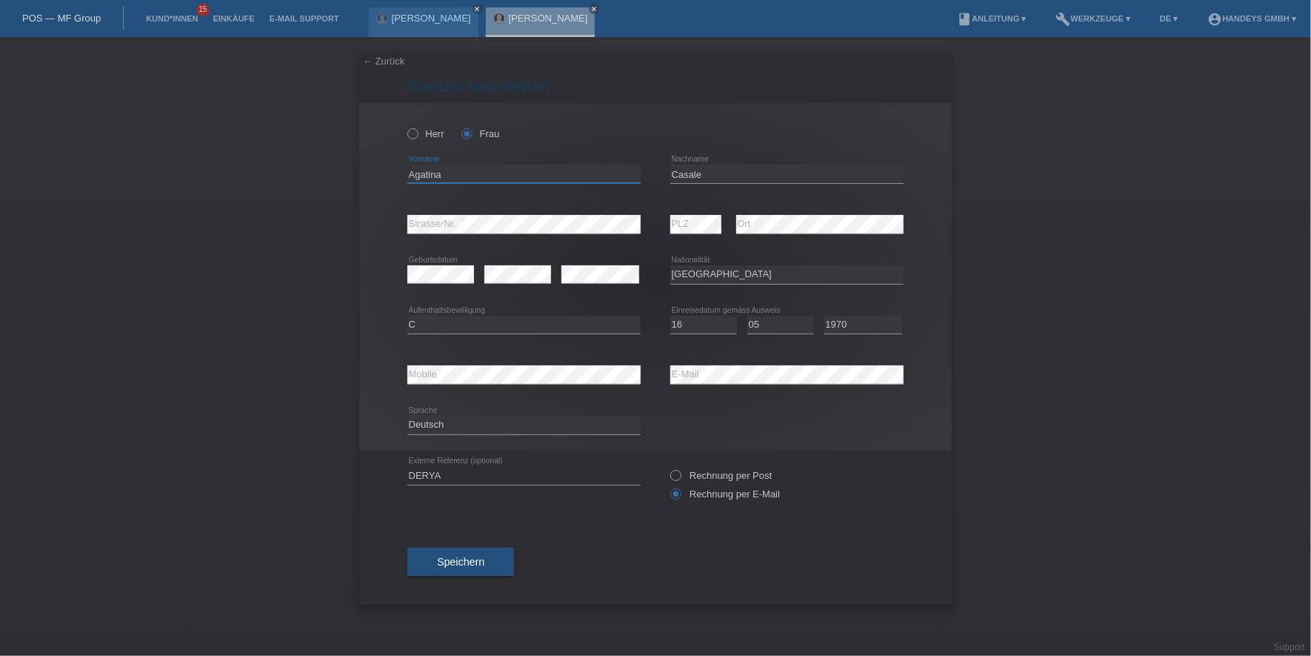
click at [419, 179] on input "Agatina" at bounding box center [523, 173] width 233 height 19
click at [358, 232] on div "← Zurück Kundin bearbeiten Herr Frau Agatina error Vorname PLZ" at bounding box center [655, 346] width 1311 height 619
click at [723, 219] on div "error PLZ error Ort" at bounding box center [786, 224] width 233 height 50
click at [597, 372] on div "error Mobile error E-Mail" at bounding box center [655, 375] width 496 height 50
click at [571, 18] on link "[PERSON_NAME]" at bounding box center [548, 18] width 79 height 11
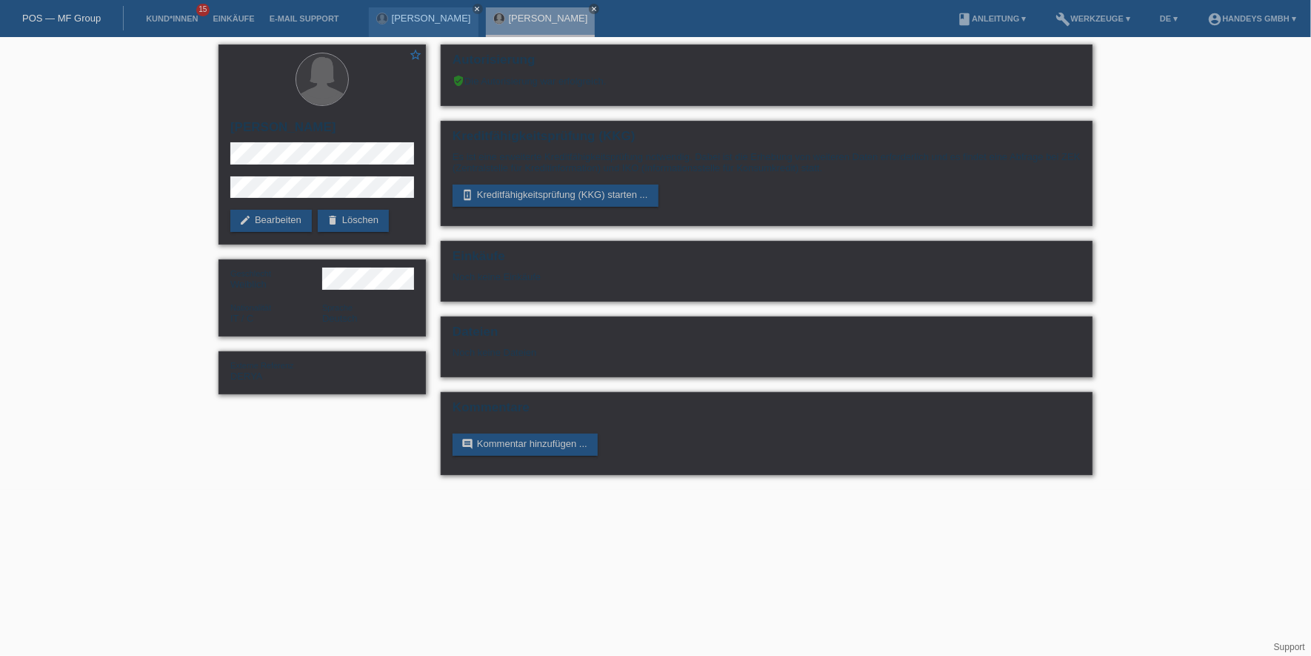
click at [485, 490] on html "POS — MF Group Kund*innen 15 Einkäufe E-Mail Support ABDI FITAH SAID SHARIF clo…" at bounding box center [655, 245] width 1311 height 490
